Goal: Complete Application Form: Complete application form

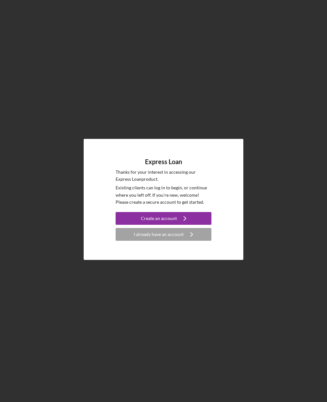
click at [191, 225] on icon "Icon/Navigate" at bounding box center [185, 219] width 16 height 16
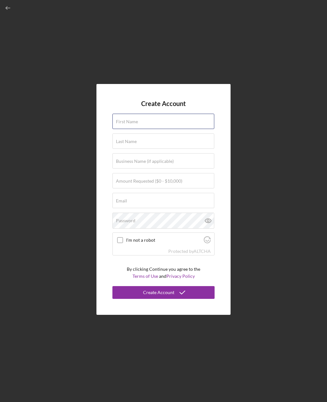
click at [198, 130] on div "First Name" at bounding box center [164, 122] width 102 height 16
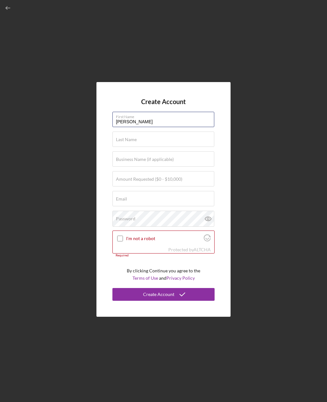
type input "[PERSON_NAME]"
click at [182, 147] on input "Last Name" at bounding box center [164, 139] width 102 height 15
type input "[PERSON_NAME]"
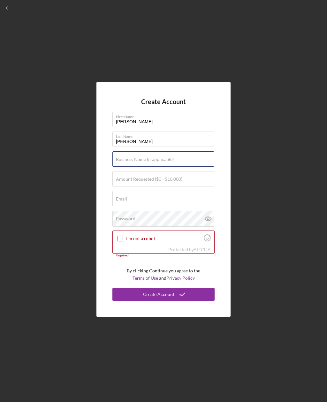
click at [185, 168] on div "Business Name (if applicable)" at bounding box center [164, 160] width 102 height 16
type input "Two brothers tires llc"
click at [187, 187] on div "Amount Requested ($0 - $10,000)" at bounding box center [164, 179] width 102 height 16
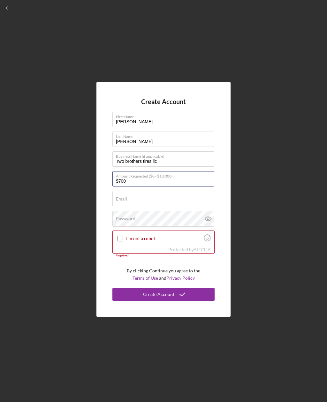
type input "$7,000"
click at [184, 207] on div "Email Required" at bounding box center [164, 199] width 102 height 16
type input "Tw"
type input "[EMAIL_ADDRESS][DOMAIN_NAME]"
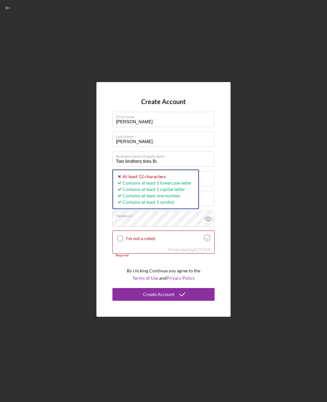
click at [209, 227] on icon at bounding box center [208, 219] width 16 height 16
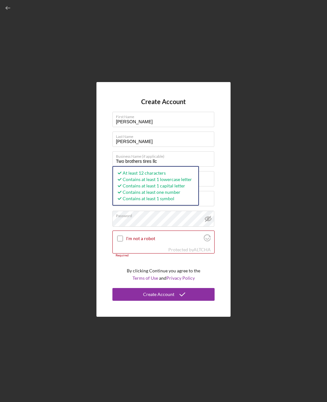
click at [118, 242] on input "I'm not a robot" at bounding box center [120, 239] width 6 height 6
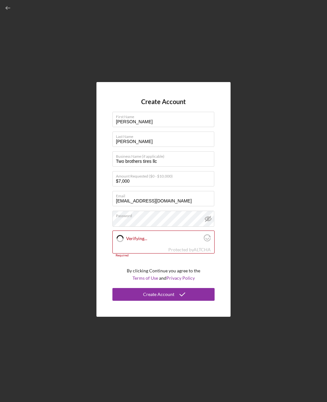
checkbox input "true"
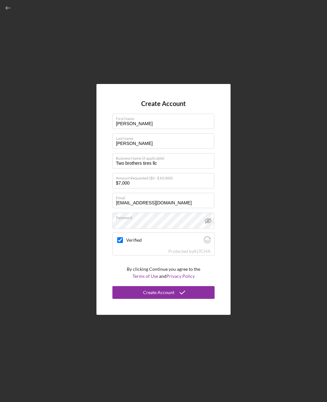
click at [186, 301] on icon "submit" at bounding box center [183, 293] width 16 height 16
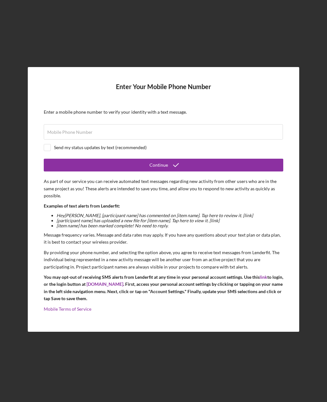
click at [53, 135] on label "Mobile Phone Number" at bounding box center [69, 132] width 45 height 5
click at [53, 140] on input "Mobile Phone Number" at bounding box center [163, 131] width 239 height 15
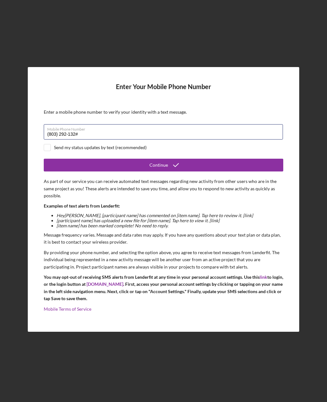
type input "[PHONE_NUMBER]"
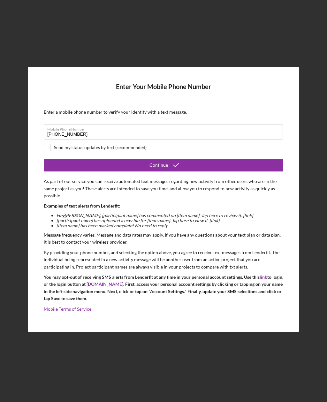
click at [50, 151] on div at bounding box center [47, 147] width 7 height 7
checkbox input "true"
click at [188, 172] on button "Continue" at bounding box center [164, 165] width 240 height 13
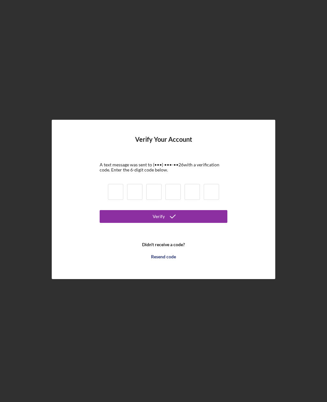
click at [122, 198] on input at bounding box center [115, 192] width 15 height 16
type input "7"
type input "1"
type input "8"
type input "2"
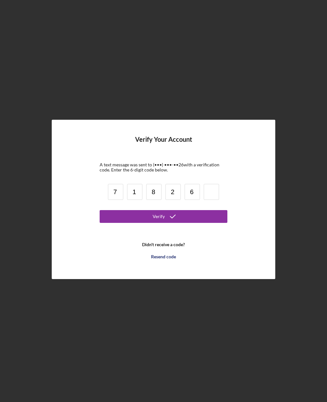
type input "6"
type input "2"
click at [198, 223] on button "Verify" at bounding box center [164, 216] width 128 height 13
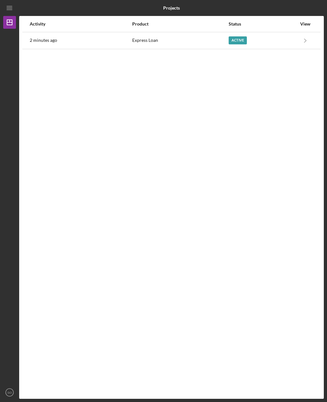
click at [307, 37] on icon "Icon/Navigate" at bounding box center [306, 40] width 14 height 14
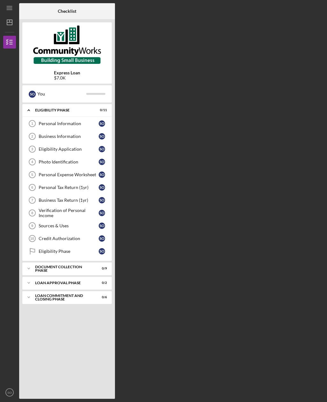
click at [29, 269] on icon "Icon/Expander" at bounding box center [28, 268] width 13 height 13
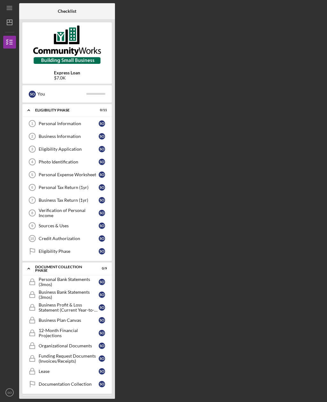
click at [46, 125] on div "Personal Information" at bounding box center [69, 123] width 60 height 5
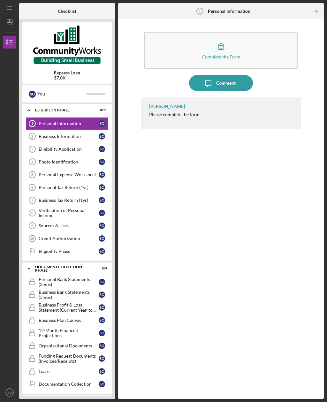
click at [212, 32] on button "Complete the Form Form" at bounding box center [220, 50] width 153 height 37
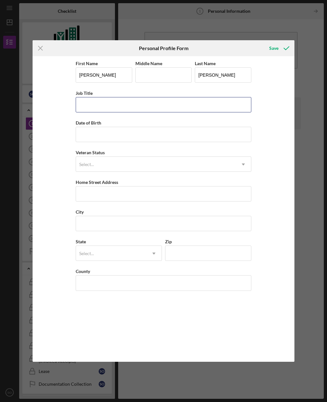
click at [89, 109] on input "Job Title" at bounding box center [164, 104] width 176 height 15
type input "Owner"
click at [95, 136] on input "Date of Birth" at bounding box center [164, 134] width 176 height 15
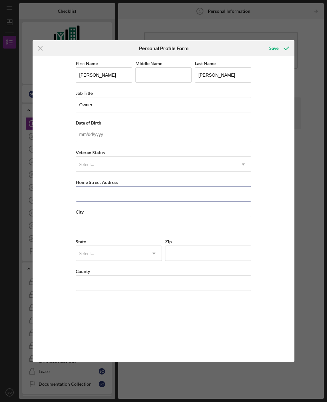
click at [91, 196] on input "Home Street Address" at bounding box center [164, 193] width 176 height 15
type input "18 [PERSON_NAME]"
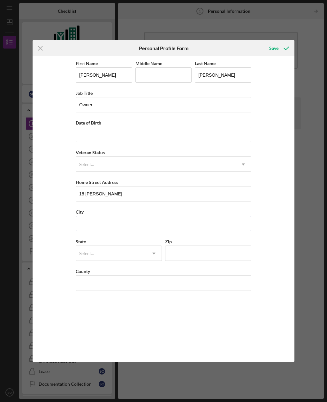
click at [148, 226] on input "City" at bounding box center [164, 223] width 176 height 15
type input "[GEOGRAPHIC_DATA]"
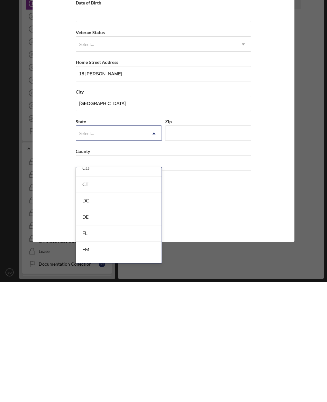
scroll to position [236, 0]
click at [307, 269] on div "Icon/Menu Close Personal Profile Form Save First Name [PERSON_NAME] Middle Name…" at bounding box center [163, 201] width 327 height 402
click at [307, 264] on div "Icon/Menu Close Personal Profile Form Save First Name [PERSON_NAME] Middle Name…" at bounding box center [163, 201] width 327 height 402
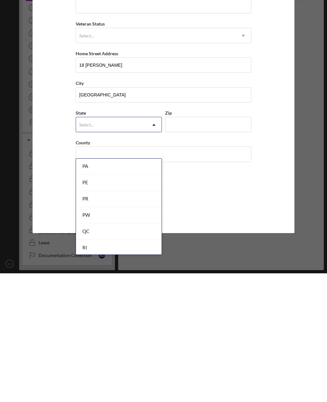
scroll to position [944, 0]
click at [115, 354] on div "SC" at bounding box center [119, 362] width 86 height 16
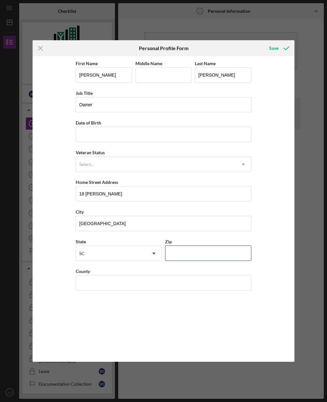
click at [217, 253] on input "Zip" at bounding box center [208, 253] width 86 height 15
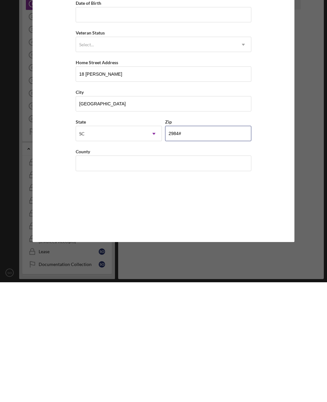
type input "29847"
click at [155, 276] on input "County" at bounding box center [164, 283] width 176 height 15
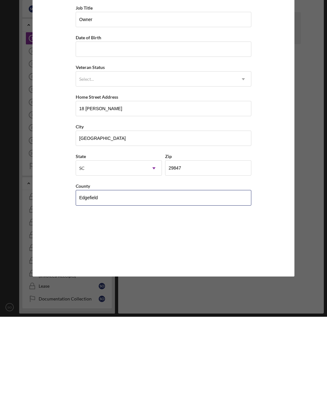
type input "Edgefield"
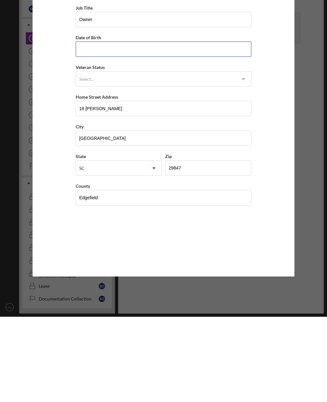
click at [165, 127] on input "Date of Birth" at bounding box center [164, 134] width 176 height 15
type input "[DATE]"
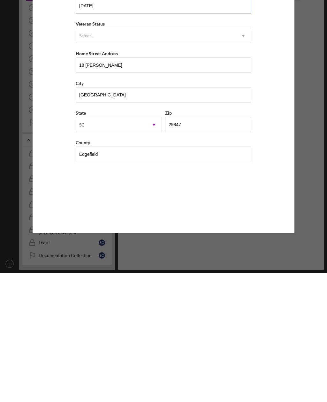
click at [278, 42] on button "Save" at bounding box center [279, 48] width 32 height 13
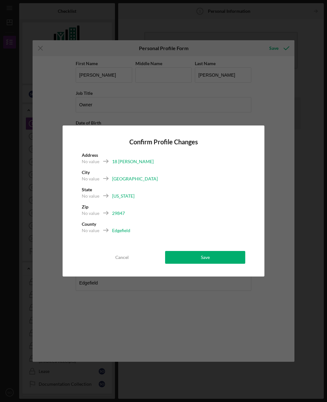
click at [234, 258] on button "Save" at bounding box center [205, 257] width 80 height 13
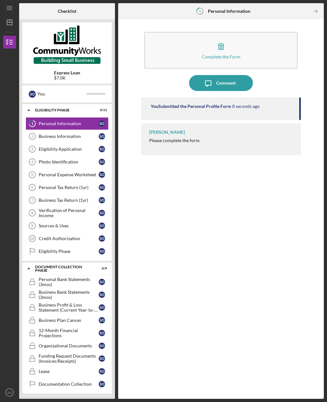
click at [236, 32] on button "Complete the Form Form" at bounding box center [220, 50] width 153 height 37
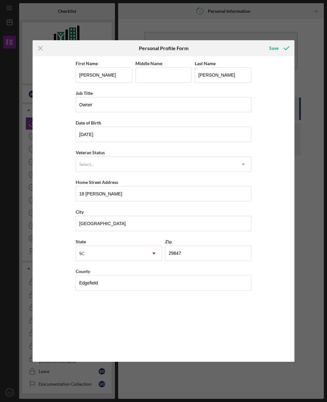
click at [300, 59] on div "Icon/Menu Close Personal Profile Form Save First Name [PERSON_NAME] Middle Name…" at bounding box center [163, 201] width 327 height 402
click at [52, 43] on div "Icon/Menu Close" at bounding box center [76, 48] width 87 height 16
click at [40, 47] on line at bounding box center [41, 48] width 4 height 4
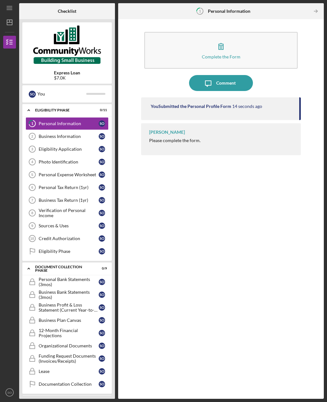
click at [86, 130] on link "Business Information 2 Business Information S O" at bounding box center [67, 136] width 83 height 13
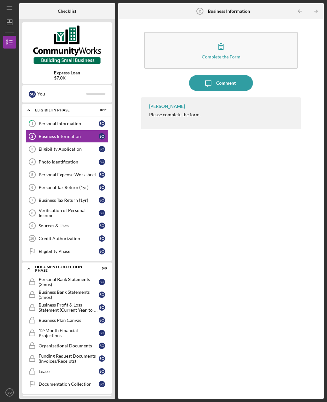
click at [229, 38] on icon "button" at bounding box center [221, 46] width 16 height 16
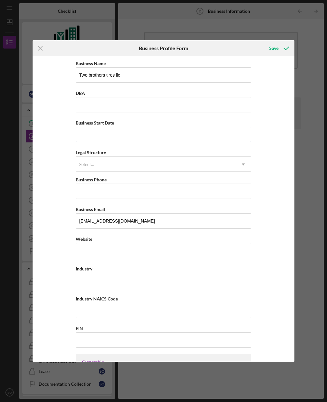
click at [178, 142] on input "Business Start Date" at bounding box center [164, 134] width 176 height 15
type input "[DATE]"
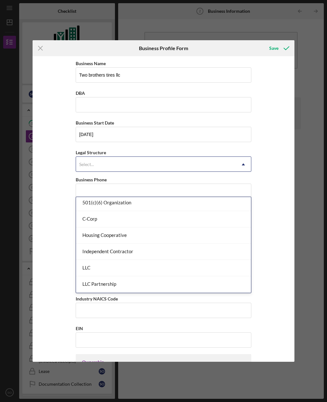
scroll to position [51, 0]
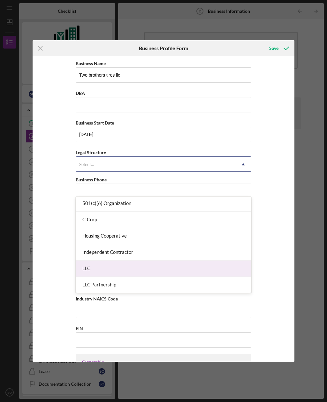
click at [141, 261] on div "LLC" at bounding box center [163, 269] width 175 height 16
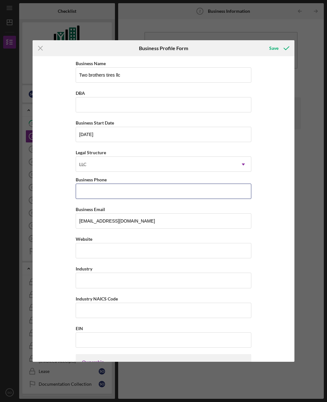
click at [214, 195] on input "Business Phone" at bounding box center [164, 191] width 176 height 15
type input "[PHONE_NUMBER]"
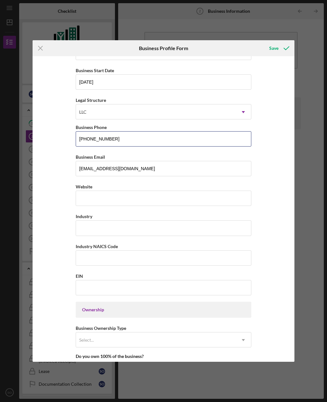
scroll to position [80, 0]
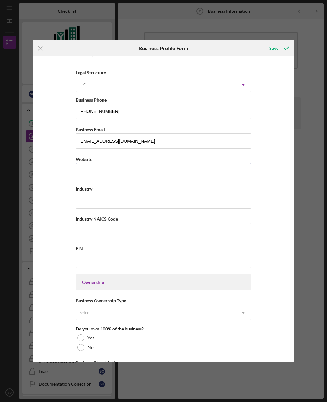
click at [182, 179] on input "Website" at bounding box center [164, 170] width 176 height 15
click at [138, 176] on input "Website" at bounding box center [164, 170] width 176 height 15
type input "[DOMAIN_NAME]"
click at [175, 206] on input "Industry" at bounding box center [164, 200] width 176 height 15
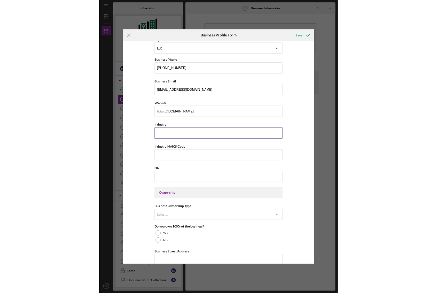
scroll to position [96, 0]
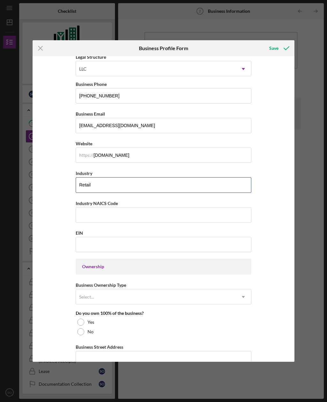
type input "Retail"
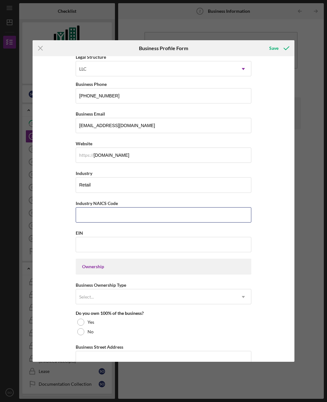
click at [173, 223] on input "Industry NAICS Code" at bounding box center [164, 214] width 176 height 15
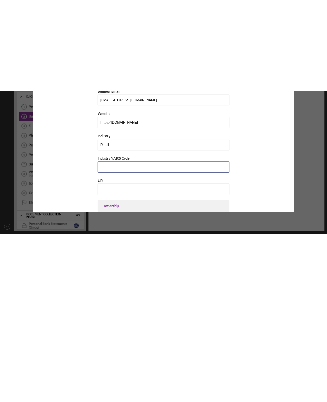
scroll to position [0, 0]
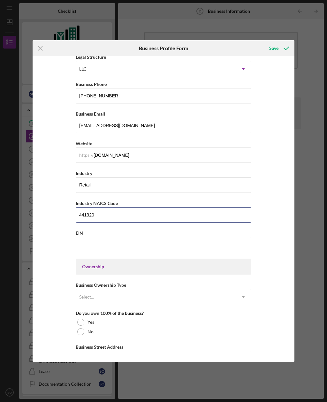
type input "441320"
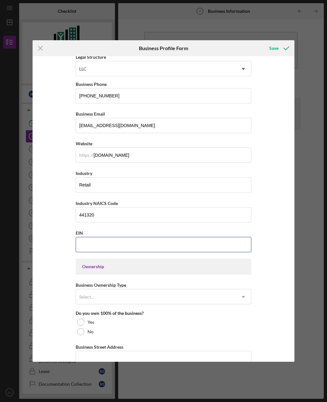
click at [233, 250] on input "EIN" at bounding box center [164, 244] width 176 height 15
type input "[US_EMPLOYER_IDENTIFICATION_NUMBER]"
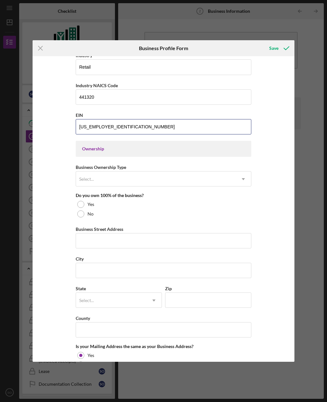
scroll to position [215, 0]
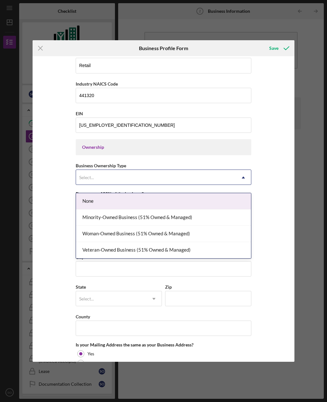
click at [169, 203] on div "None" at bounding box center [163, 201] width 175 height 16
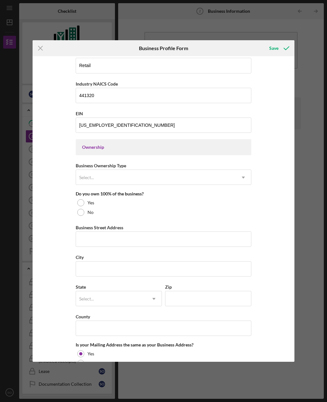
click at [86, 208] on div "Yes" at bounding box center [164, 203] width 176 height 10
click at [143, 247] on input "Business Street Address" at bounding box center [164, 239] width 176 height 15
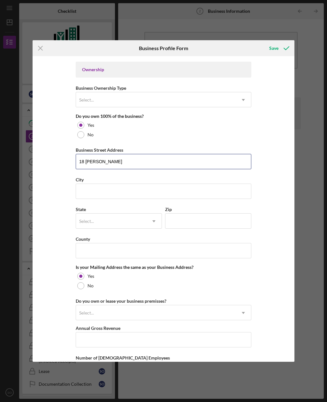
scroll to position [297, 0]
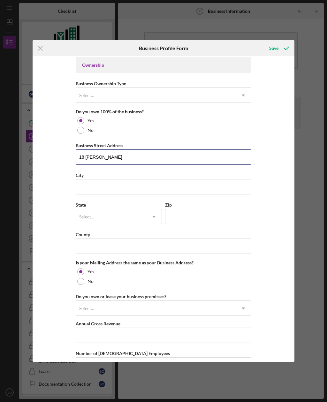
type input "18 [PERSON_NAME]"
click at [177, 193] on input "City" at bounding box center [164, 186] width 176 height 15
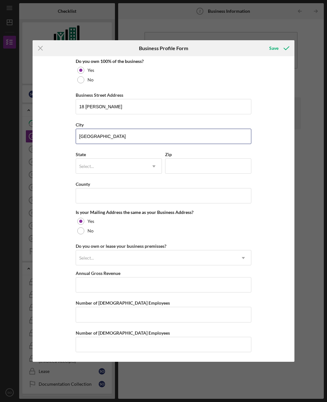
type input "[GEOGRAPHIC_DATA]"
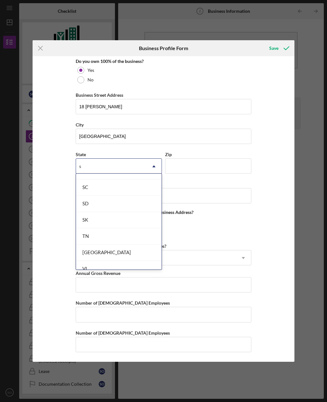
scroll to position [436, 0]
click at [123, 185] on div "SC" at bounding box center [119, 186] width 86 height 16
type input "s"
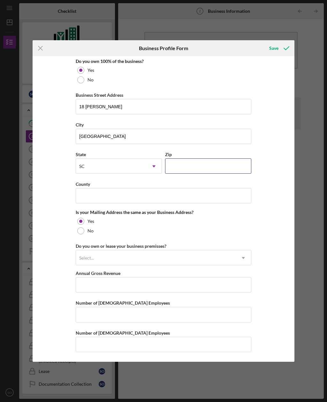
click at [216, 160] on input "Zip" at bounding box center [208, 166] width 86 height 15
type input "29847"
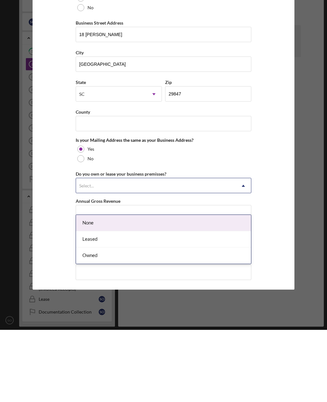
scroll to position [20, 0]
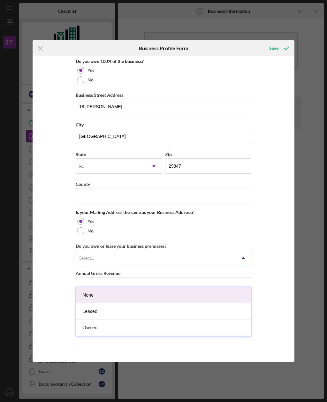
click at [147, 287] on div "None" at bounding box center [163, 295] width 175 height 16
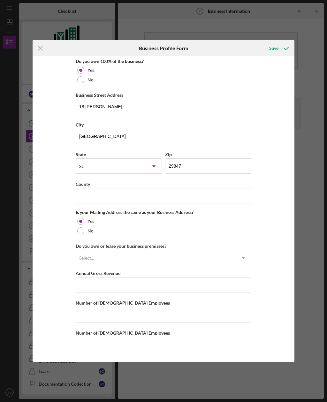
scroll to position [357, 0]
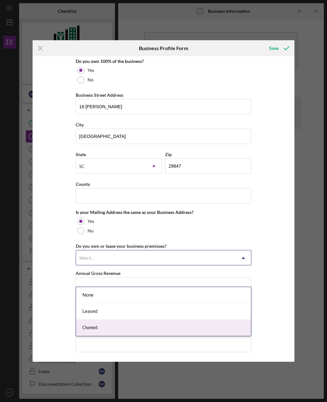
click at [147, 320] on div "Owned" at bounding box center [163, 328] width 175 height 16
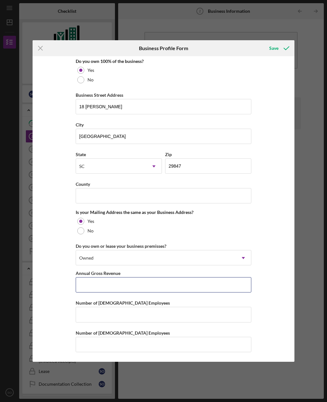
click at [168, 289] on input "Annual Gross Revenue" at bounding box center [164, 284] width 176 height 15
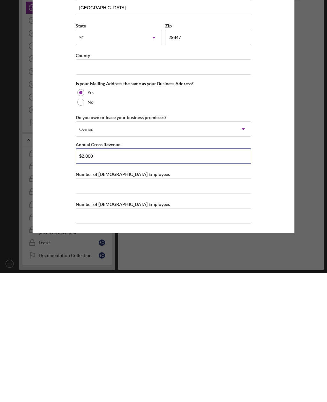
type input "$20,000"
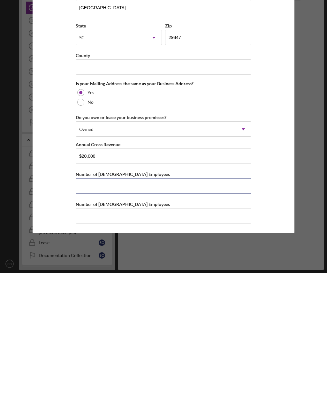
click at [177, 307] on input "Number of [DEMOGRAPHIC_DATA] Employees" at bounding box center [164, 314] width 176 height 15
type input "1"
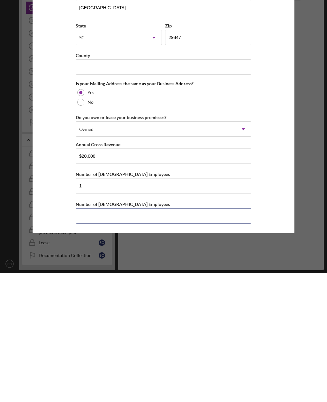
click at [140, 337] on input "Number of [DEMOGRAPHIC_DATA] Employees" at bounding box center [164, 344] width 176 height 15
type input "1"
click at [278, 42] on button "Save" at bounding box center [279, 48] width 32 height 13
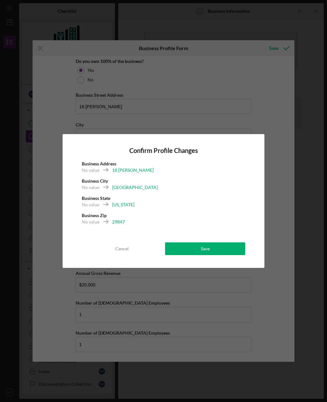
click at [236, 254] on button "Save" at bounding box center [205, 249] width 80 height 13
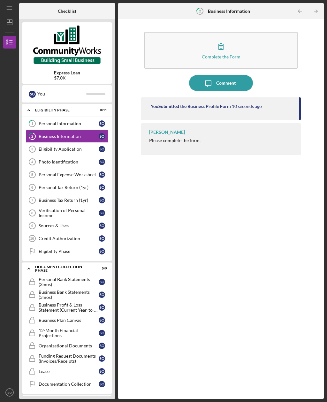
click at [73, 147] on div "Eligibility Application" at bounding box center [69, 149] width 60 height 5
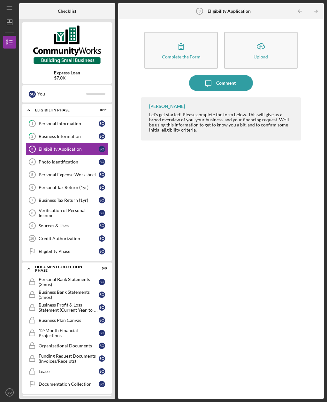
click at [194, 32] on button "Complete the Form Form" at bounding box center [181, 50] width 74 height 37
click at [69, 147] on div "Eligibility Application" at bounding box center [69, 149] width 60 height 5
click at [194, 32] on button "Complete the Form Form" at bounding box center [181, 50] width 74 height 37
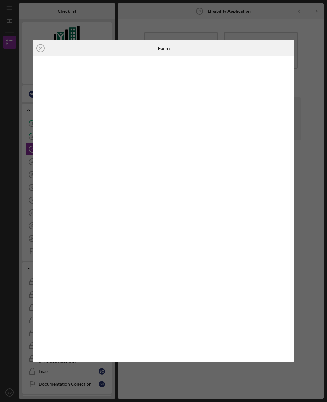
click at [41, 52] on circle at bounding box center [41, 48] width 8 height 8
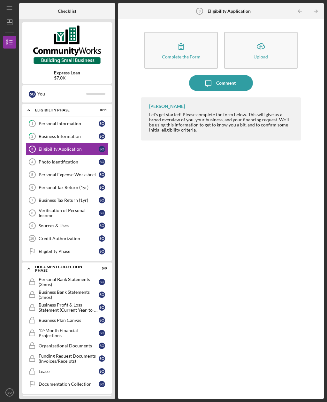
click at [81, 160] on div "Photo Identification" at bounding box center [69, 162] width 60 height 5
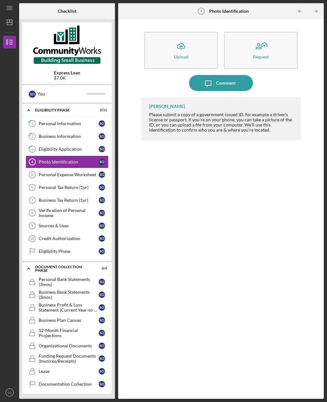
click at [78, 168] on link "Personal Expense Worksheet 5 Personal Expense Worksheet S O" at bounding box center [67, 174] width 83 height 13
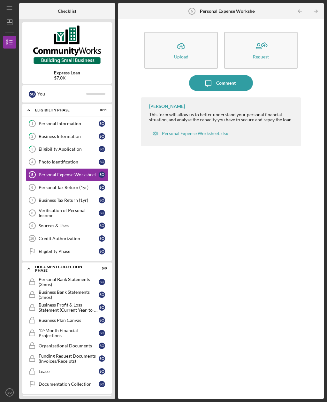
click at [81, 185] on div "Personal Tax Return (1yr)" at bounding box center [69, 187] width 60 height 5
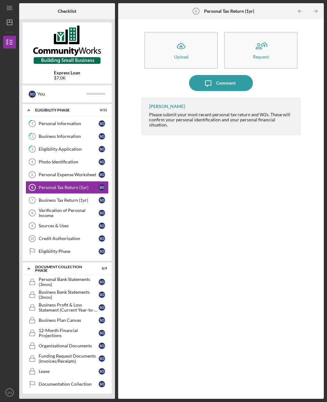
click at [100, 207] on link "Verification of Personal Income 8 Verification of Personal Income S O" at bounding box center [67, 213] width 83 height 13
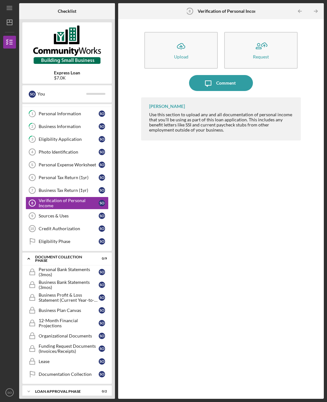
scroll to position [10, 0]
click at [74, 268] on div "Personal Bank Statements (3mos)" at bounding box center [69, 273] width 60 height 10
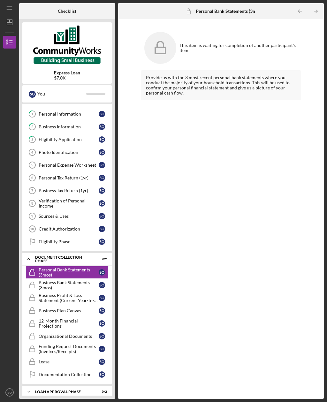
click at [38, 221] on icon "Credit Authorization 10" at bounding box center [32, 229] width 16 height 16
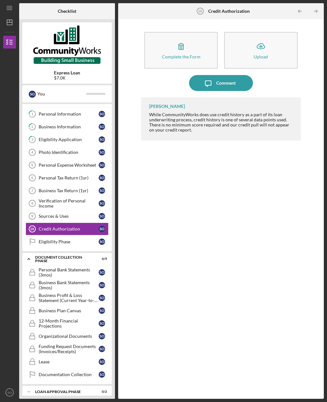
click at [42, 239] on div "Eligibility Phase" at bounding box center [69, 241] width 60 height 5
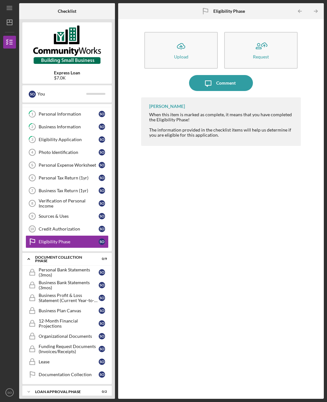
click at [36, 144] on icon "Photo Identification 4" at bounding box center [32, 152] width 16 height 16
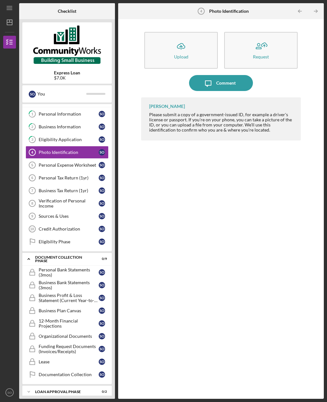
click at [80, 163] on div "Personal Expense Worksheet" at bounding box center [69, 165] width 60 height 5
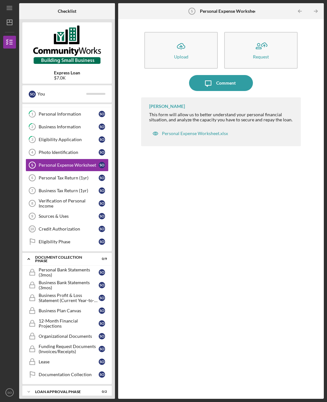
click at [178, 131] on div "Personal Expense Worksheet.xlsx" at bounding box center [195, 133] width 66 height 5
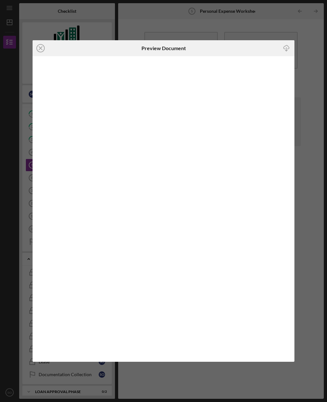
click at [313, 69] on div "Icon/Close Preview Document Icon/Download" at bounding box center [163, 201] width 327 height 402
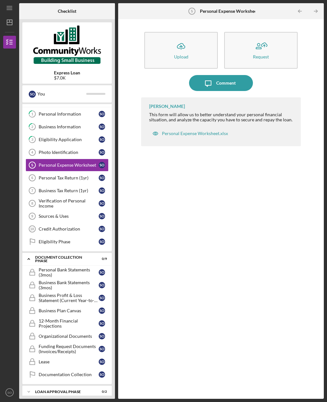
click at [267, 38] on icon "button" at bounding box center [261, 46] width 16 height 16
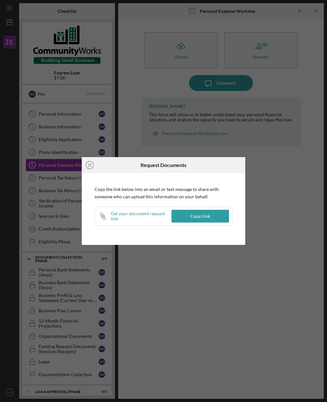
click at [280, 182] on div "Icon/Close Request Documents Copy the link below into an email or text message …" at bounding box center [163, 201] width 327 height 402
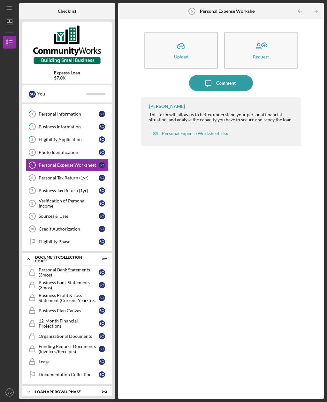
click at [72, 175] on div "Personal Tax Return (1yr)" at bounding box center [69, 177] width 60 height 5
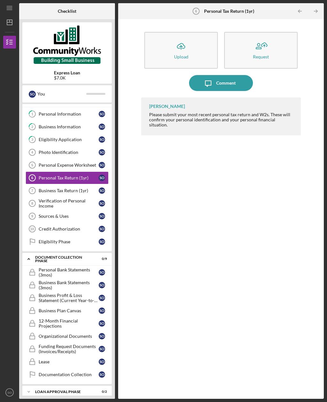
click at [41, 199] on div "Verification of Personal Income" at bounding box center [69, 204] width 60 height 10
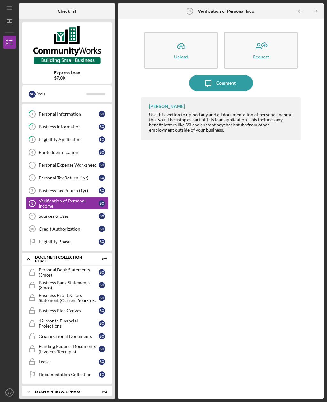
click at [41, 214] on div "Sources & Uses" at bounding box center [69, 216] width 60 height 5
